Goal: Check status: Check status

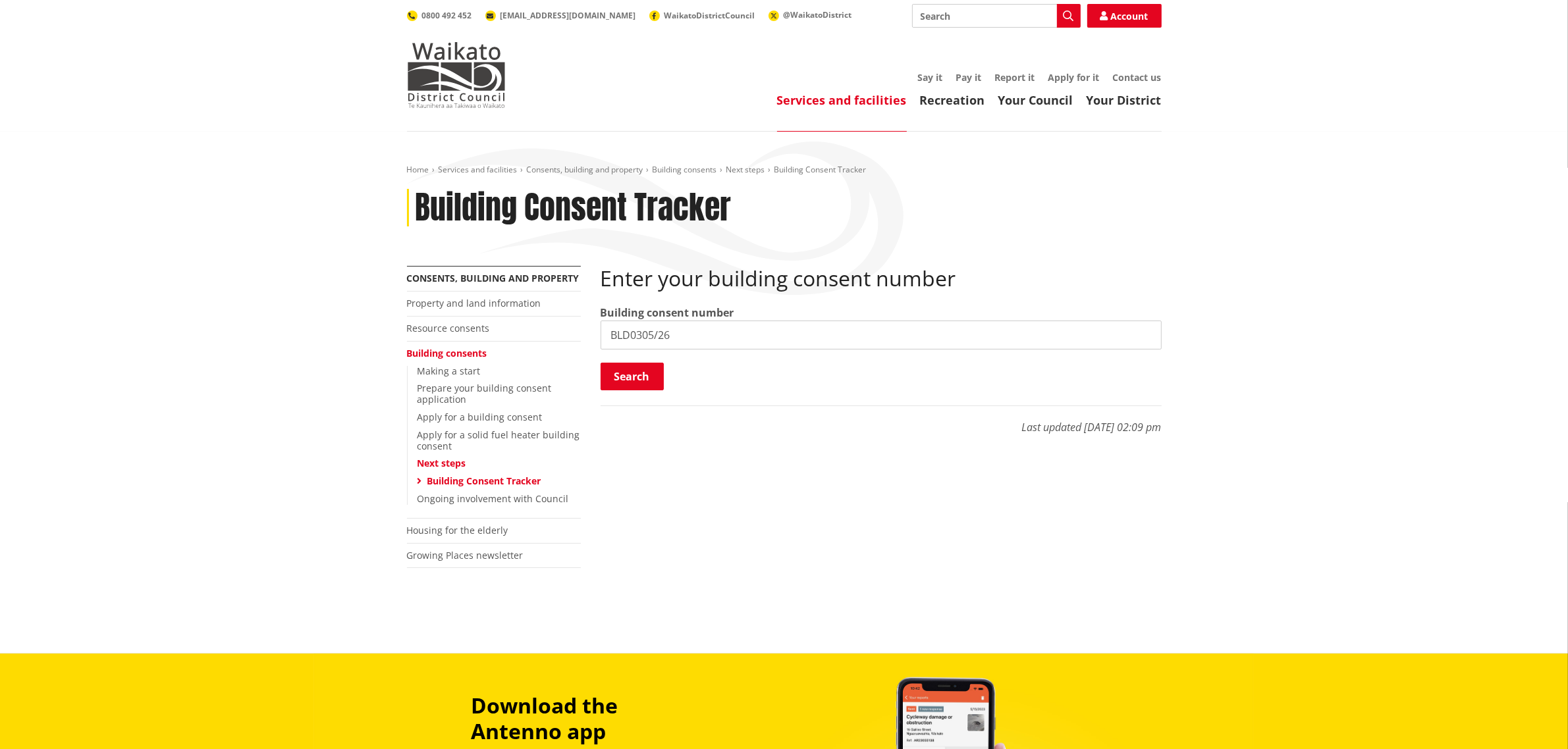
type input "BLD0305/26"
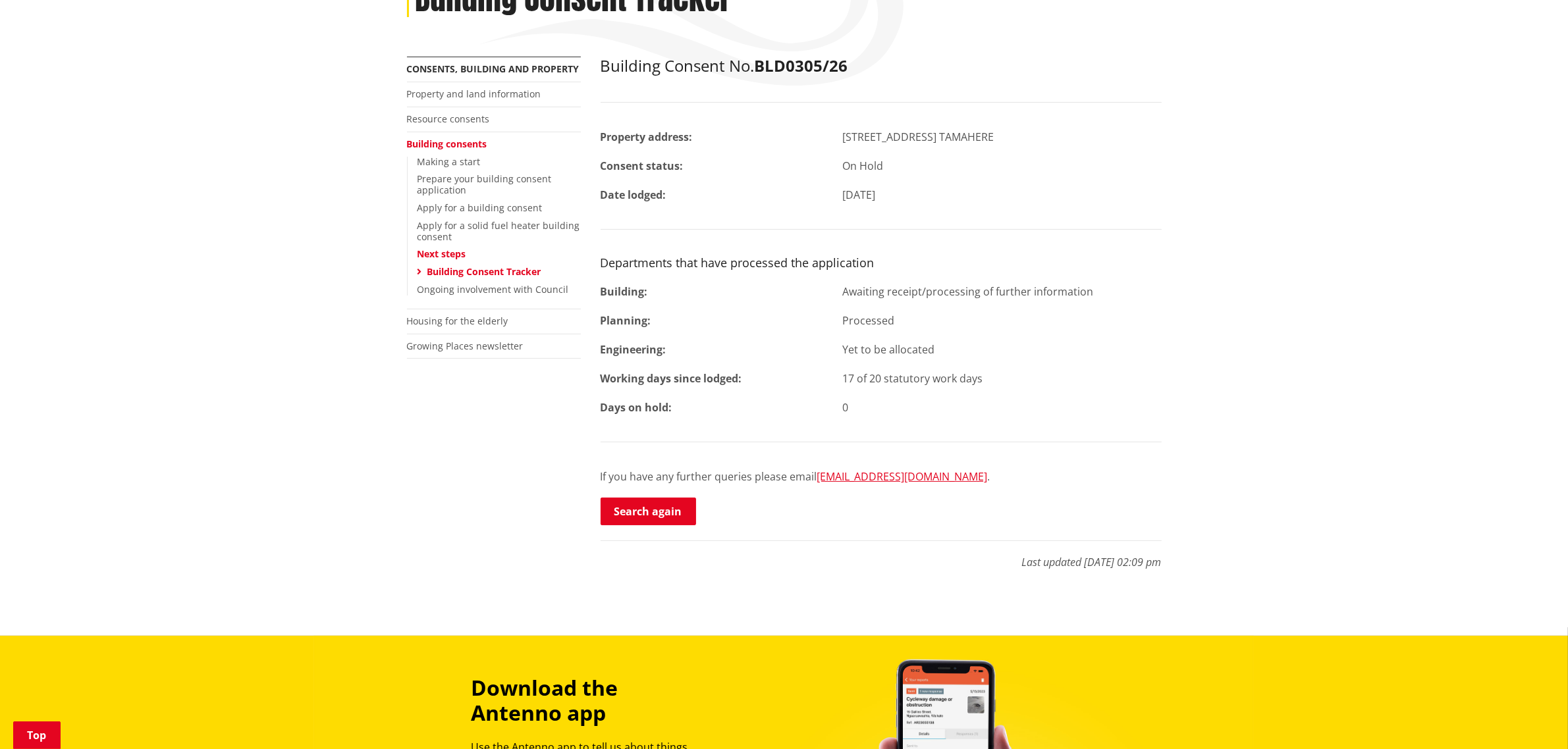
scroll to position [165, 0]
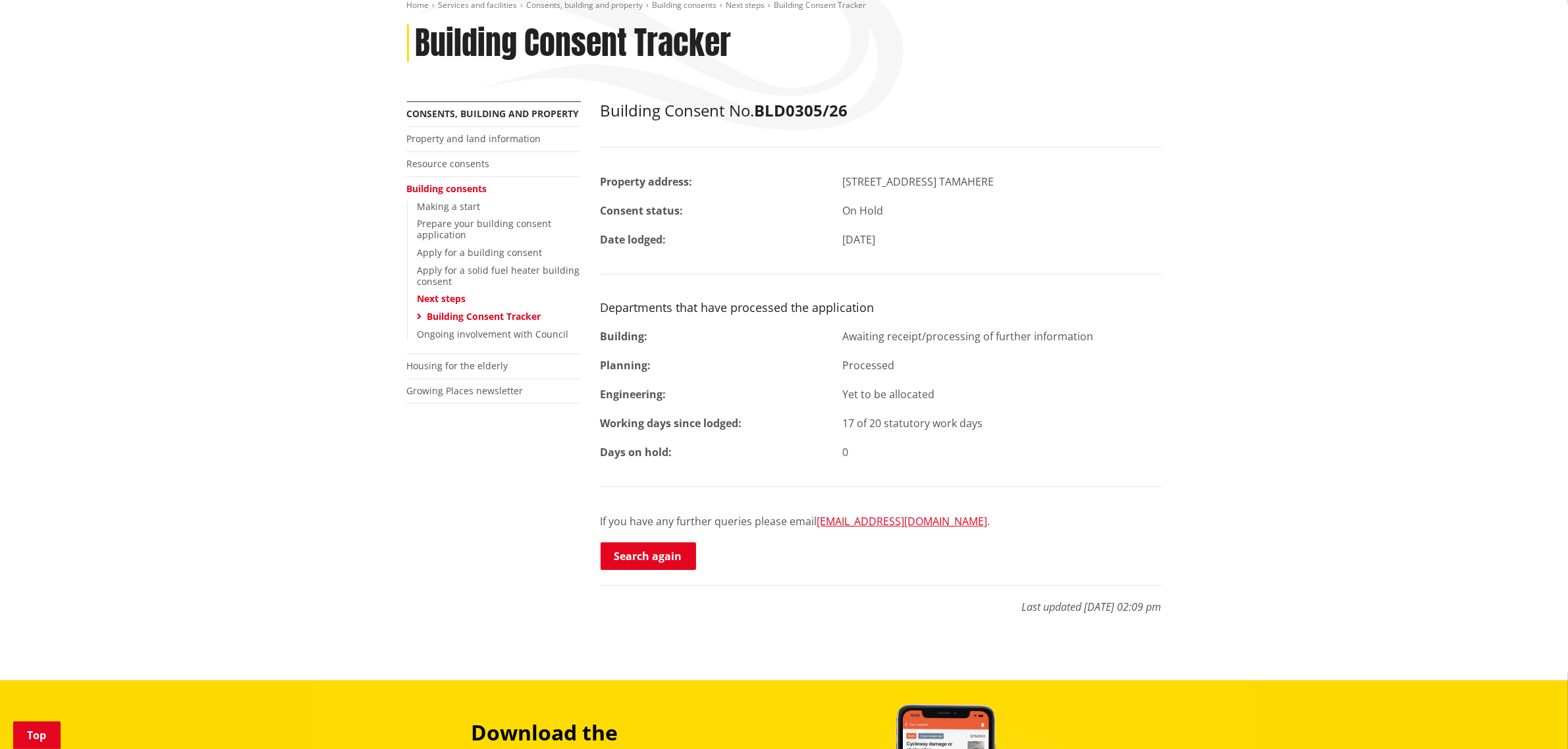
drag, startPoint x: 647, startPoint y: 542, endPoint x: 890, endPoint y: 439, distance: 263.9
click at [647, 542] on link "Search again" at bounding box center [648, 556] width 96 height 28
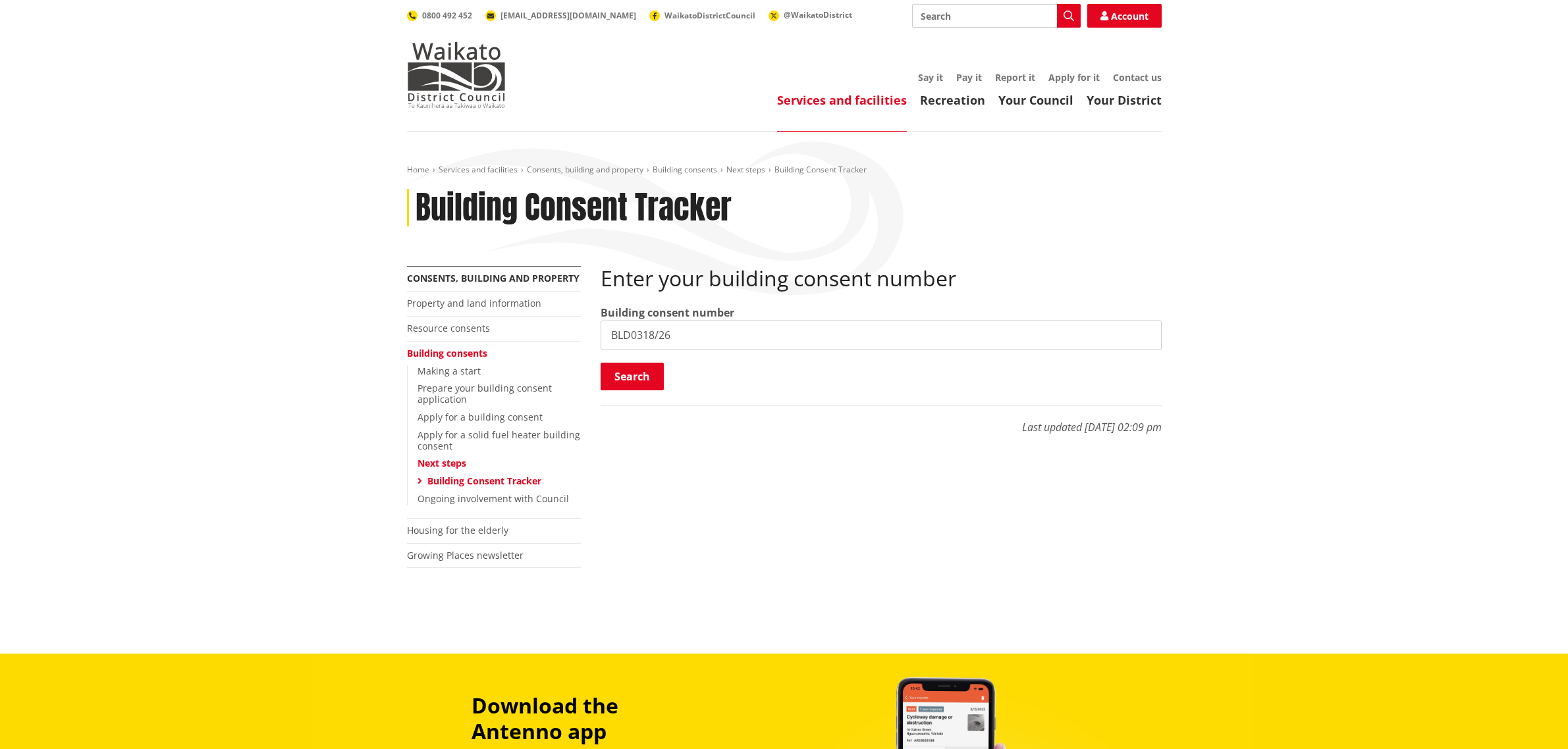
click at [616, 381] on button "Search" at bounding box center [631, 377] width 63 height 28
